Goal: Book appointment/travel/reservation

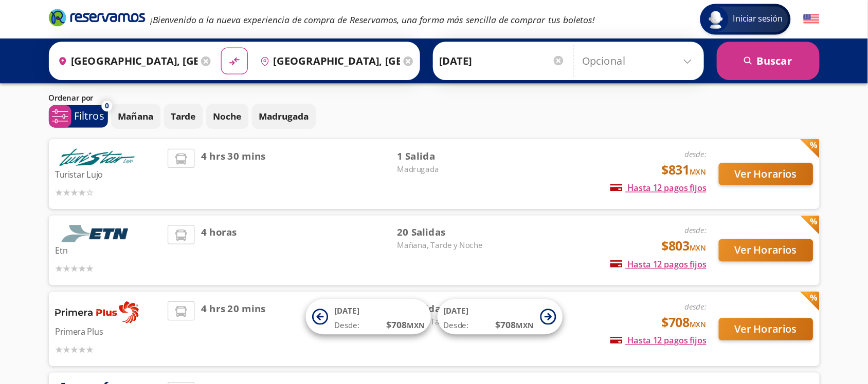
scroll to position [28, 0]
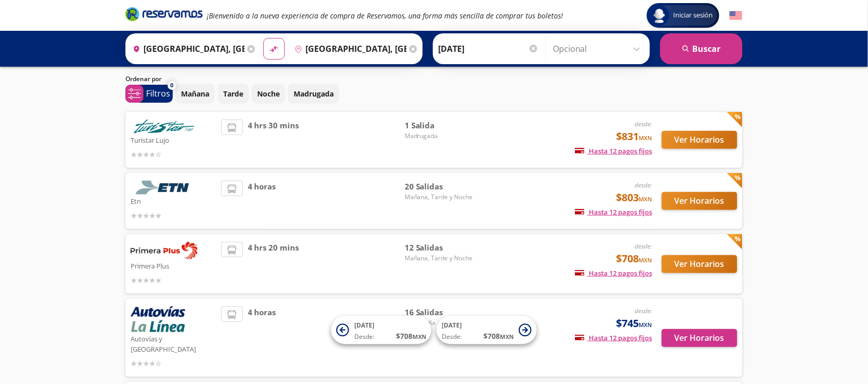
drag, startPoint x: 537, startPoint y: 1, endPoint x: 45, endPoint y: 204, distance: 532.2
click at [45, 204] on div "Iniciar sesión Iniciar sesión ¡Bienvenido a la nueva experiencia de compra de R…" at bounding box center [434, 244] width 868 height 545
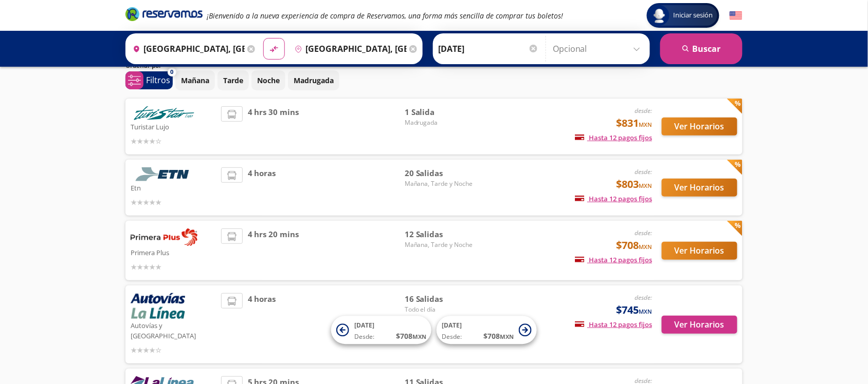
scroll to position [40, 0]
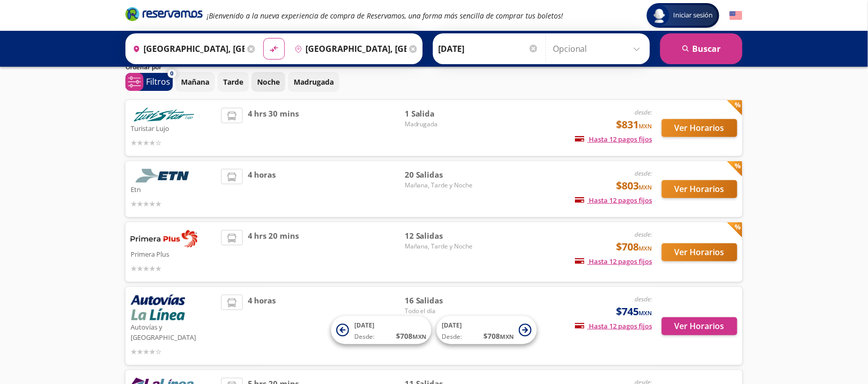
click at [276, 79] on p "Noche" at bounding box center [268, 82] width 23 height 11
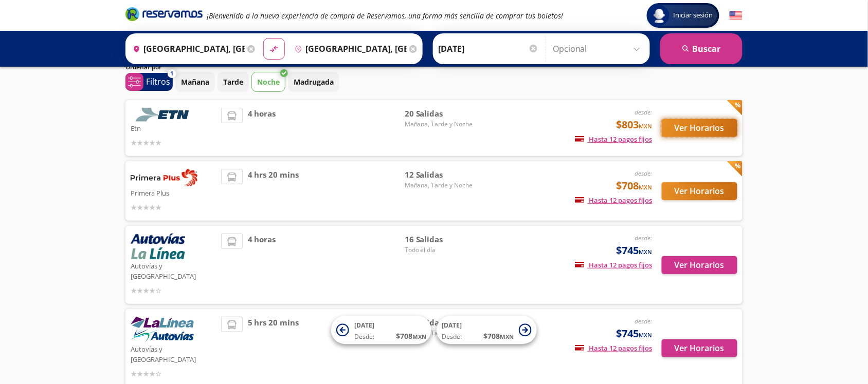
click at [694, 129] on button "Ver Horarios" at bounding box center [700, 128] width 76 height 18
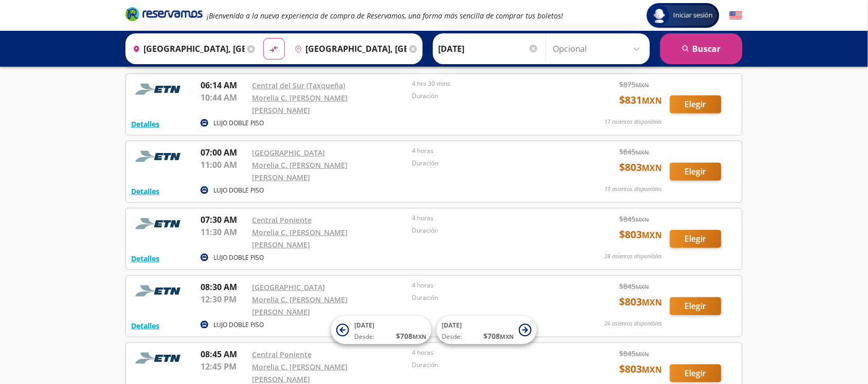
scroll to position [120, 0]
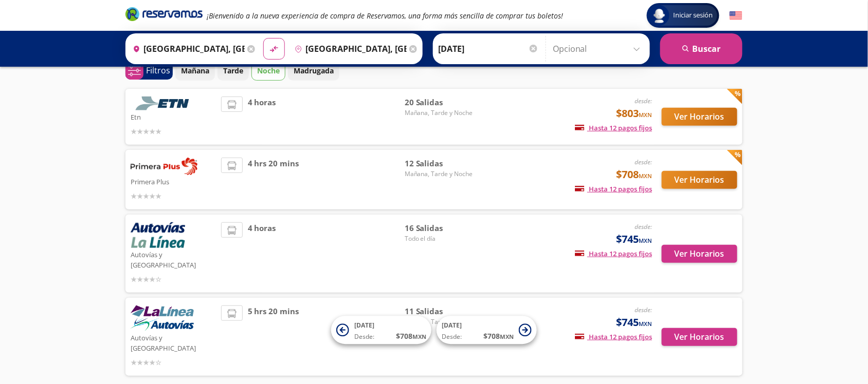
scroll to position [52, 0]
click at [324, 75] on p "Madrugada" at bounding box center [314, 70] width 40 height 11
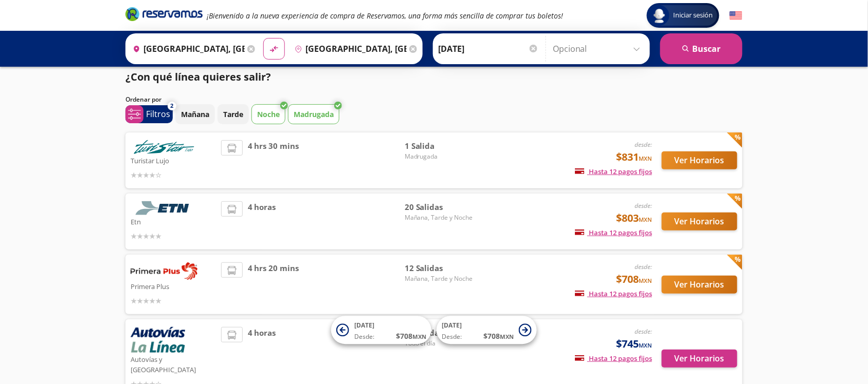
scroll to position [6, 0]
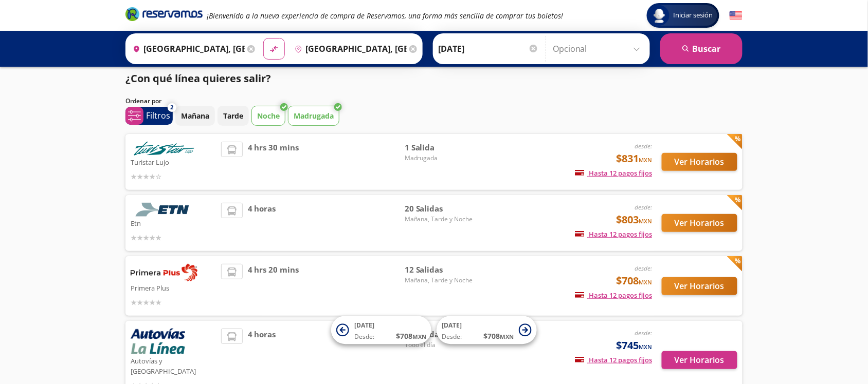
click at [222, 49] on input "[GEOGRAPHIC_DATA], [GEOGRAPHIC_DATA]" at bounding box center [187, 49] width 116 height 26
click at [694, 193] on div "Iniciar sesión Iniciar sesión ¡Bienvenido a la nueva experiencia de compra de R…" at bounding box center [434, 266] width 868 height 545
click at [686, 227] on button "Ver Horarios" at bounding box center [700, 223] width 76 height 18
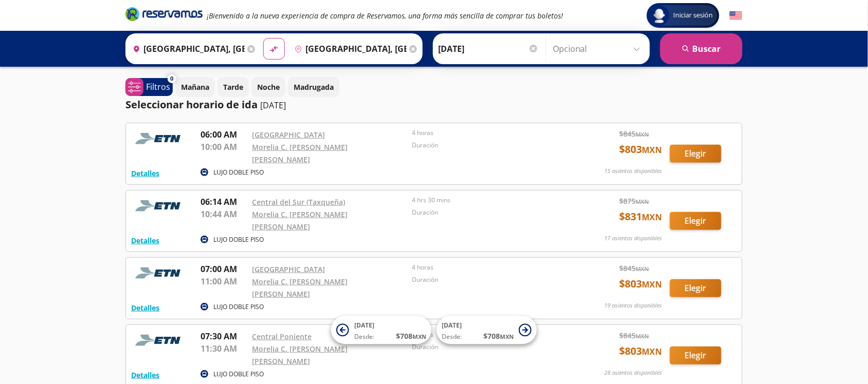
click at [422, 208] on p "Duración" at bounding box center [489, 212] width 155 height 9
click at [144, 235] on button "Detalles" at bounding box center [145, 240] width 28 height 11
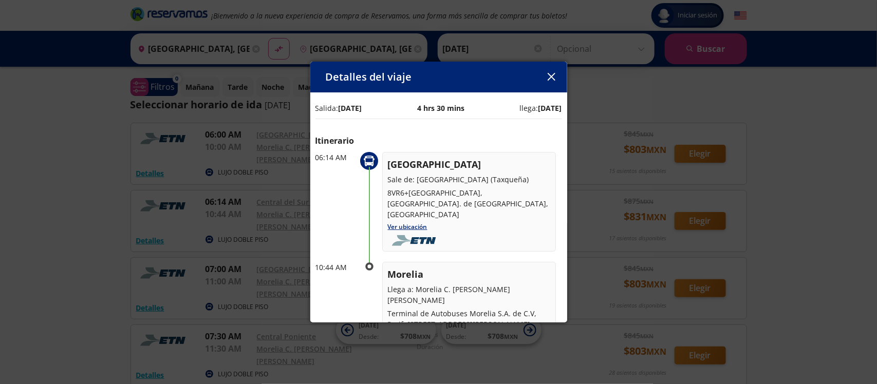
click at [553, 73] on icon "button" at bounding box center [552, 77] width 8 height 8
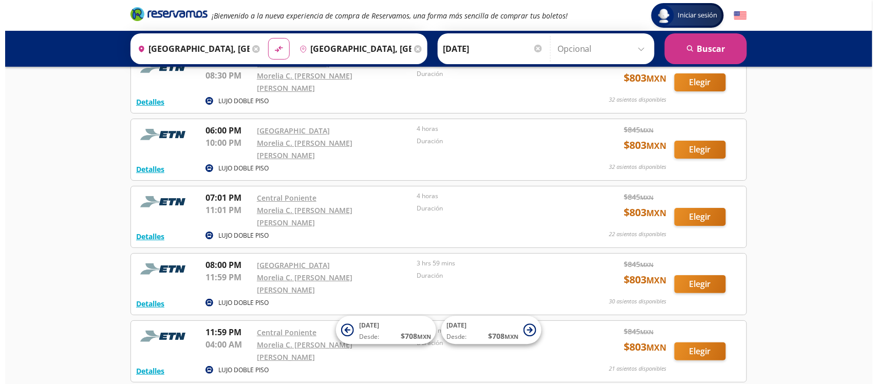
scroll to position [1048, 0]
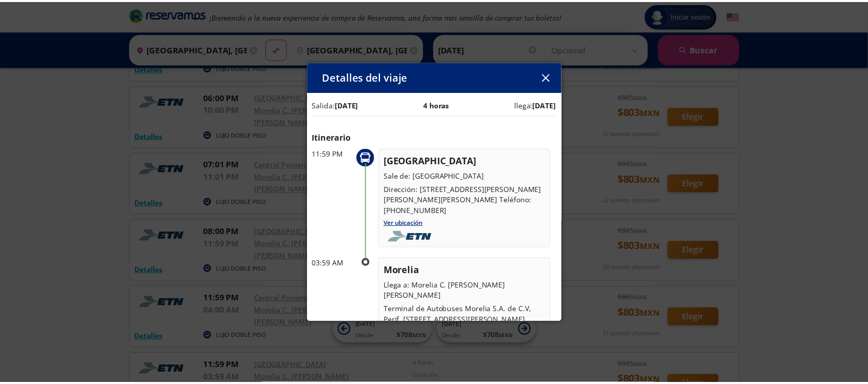
scroll to position [3, 0]
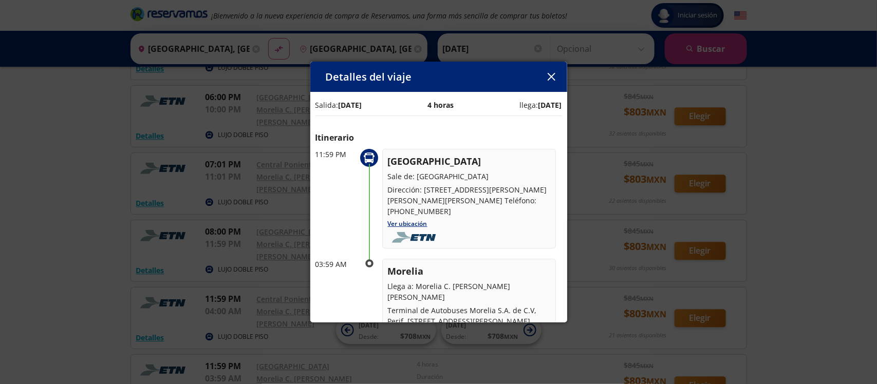
click at [549, 79] on icon "button" at bounding box center [552, 77] width 8 height 8
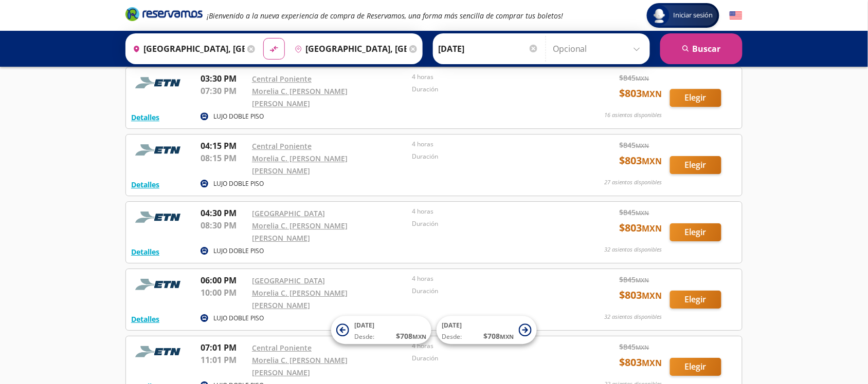
scroll to position [1048, 0]
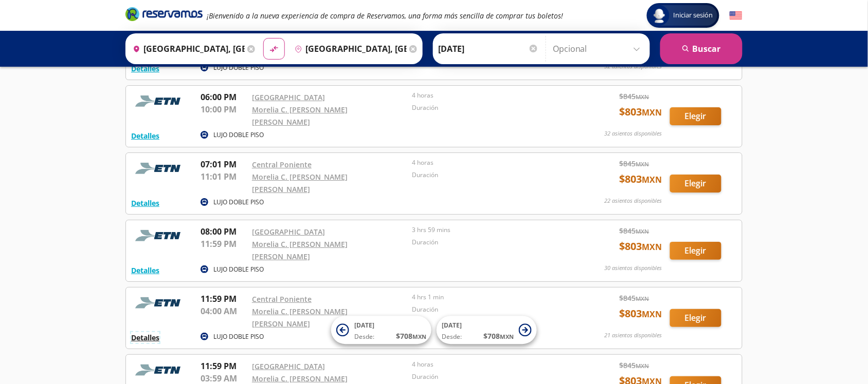
click at [139, 307] on button "Detalles" at bounding box center [145, 338] width 28 height 11
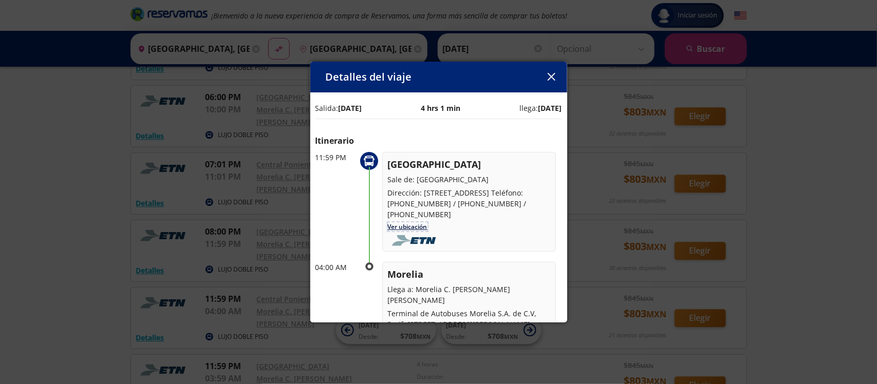
click at [415, 229] on link "Ver ubicación" at bounding box center [408, 227] width 40 height 9
click at [548, 78] on icon "button" at bounding box center [552, 77] width 8 height 8
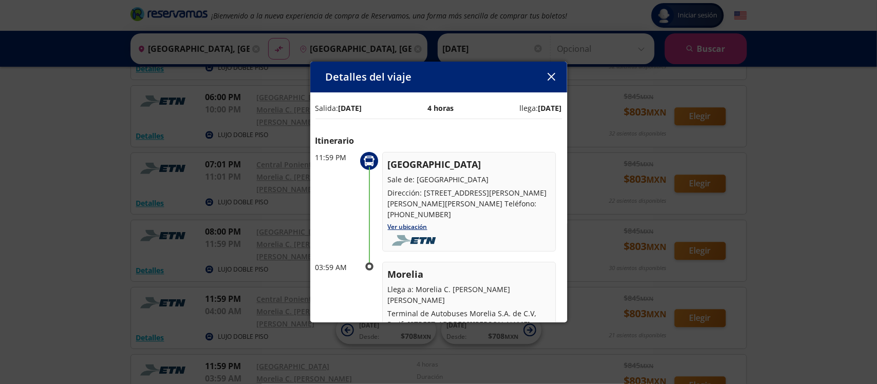
scroll to position [121, 0]
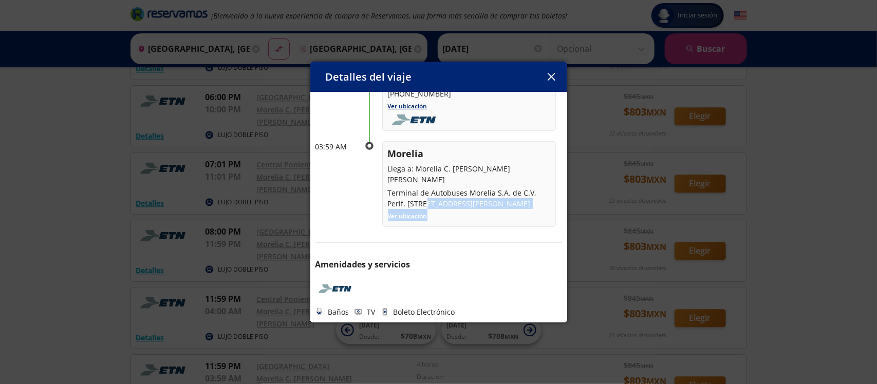
drag, startPoint x: 460, startPoint y: 215, endPoint x: 428, endPoint y: 198, distance: 36.3
click at [428, 198] on div "Morelia Llega a: Morelia C. [PERSON_NAME] [PERSON_NAME] Terminal de Autobuses M…" at bounding box center [469, 184] width 174 height 86
click at [501, 219] on div "Morelia Llega a: Morelia C. [PERSON_NAME] [PERSON_NAME] Terminal de Autobuses M…" at bounding box center [469, 184] width 174 height 86
drag, startPoint x: 480, startPoint y: 199, endPoint x: 387, endPoint y: 171, distance: 96.7
click at [387, 171] on div "Morelia Llega a: Morelia C. [PERSON_NAME] [PERSON_NAME] Terminal de Autobuses M…" at bounding box center [469, 184] width 174 height 86
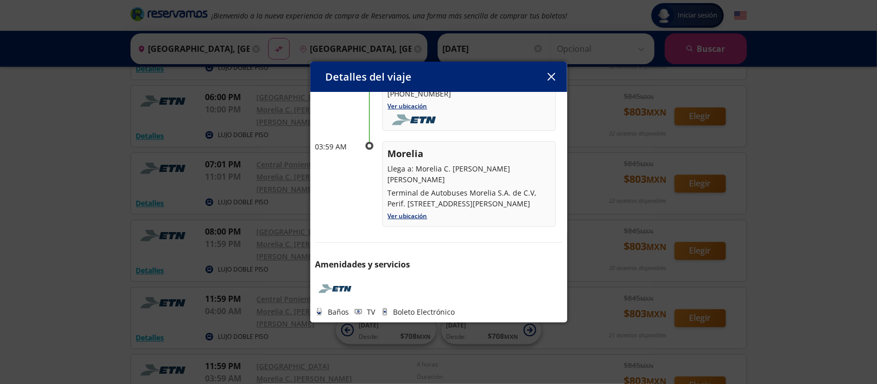
click at [539, 198] on p "Terminal de Autobuses Morelia S.A. de C.V, Perif. [STREET_ADDRESS][PERSON_NAME]" at bounding box center [469, 199] width 162 height 22
drag, startPoint x: 527, startPoint y: 205, endPoint x: 414, endPoint y: 171, distance: 117.9
click at [414, 171] on div "Morelia Llega a: Morelia C. [PERSON_NAME] [PERSON_NAME] Terminal de Autobuses M…" at bounding box center [469, 178] width 162 height 62
copy div "Morelia C. [PERSON_NAME] [PERSON_NAME] Terminal de Autobuses Morelia S.A. de C.…"
